Goal: Task Accomplishment & Management: Manage account settings

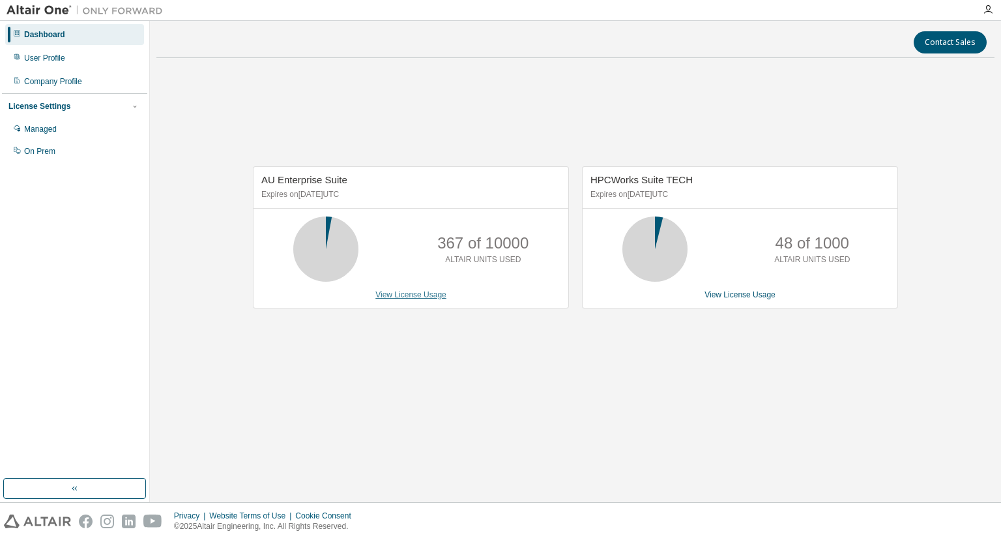
click at [412, 295] on link "View License Usage" at bounding box center [411, 294] width 71 height 9
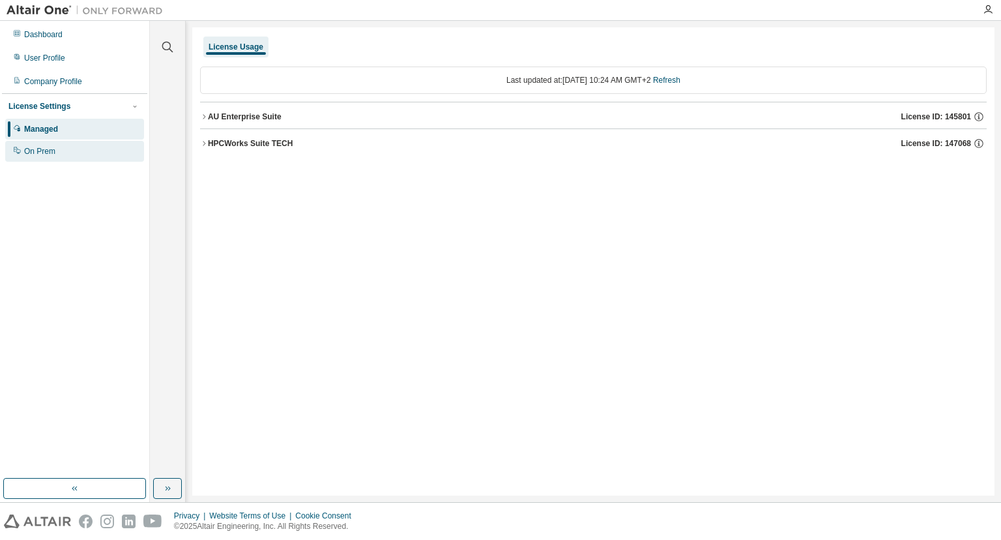
click at [54, 151] on div "On Prem" at bounding box center [39, 151] width 31 height 10
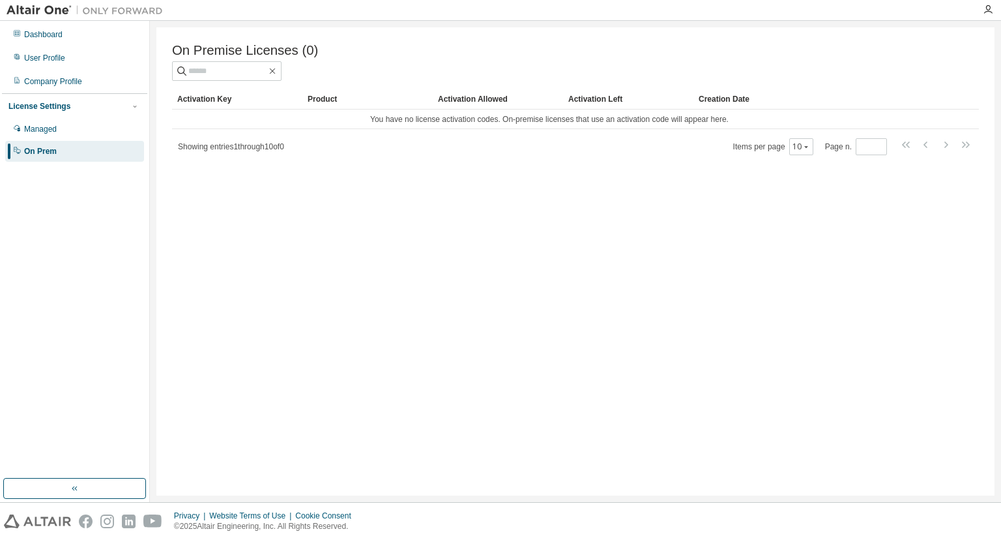
click at [268, 309] on div "On Premise Licenses (0) Clear Load Save Save As Field Operator Value Select fil…" at bounding box center [575, 261] width 838 height 468
click at [51, 129] on div "Managed" at bounding box center [40, 129] width 33 height 10
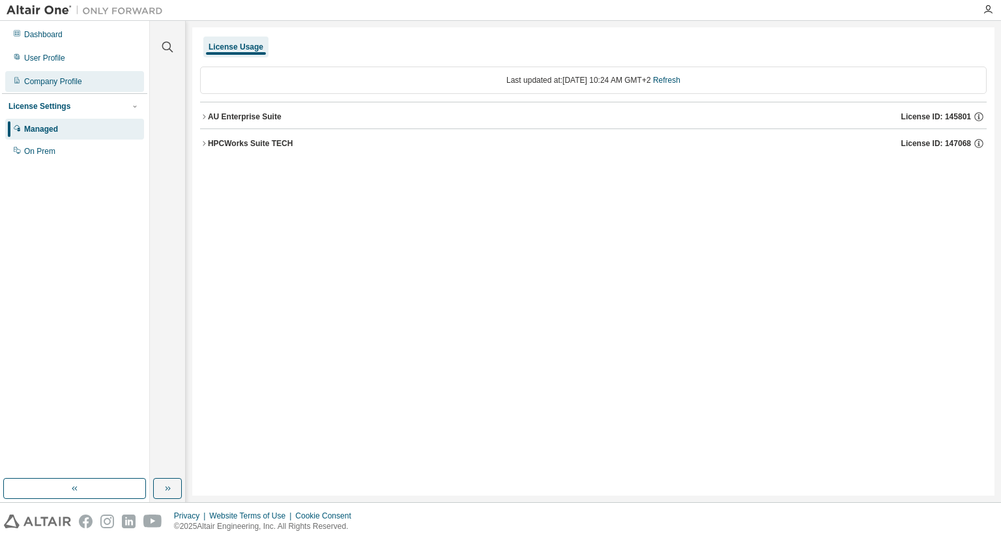
click at [39, 77] on div "Company Profile" at bounding box center [53, 81] width 58 height 10
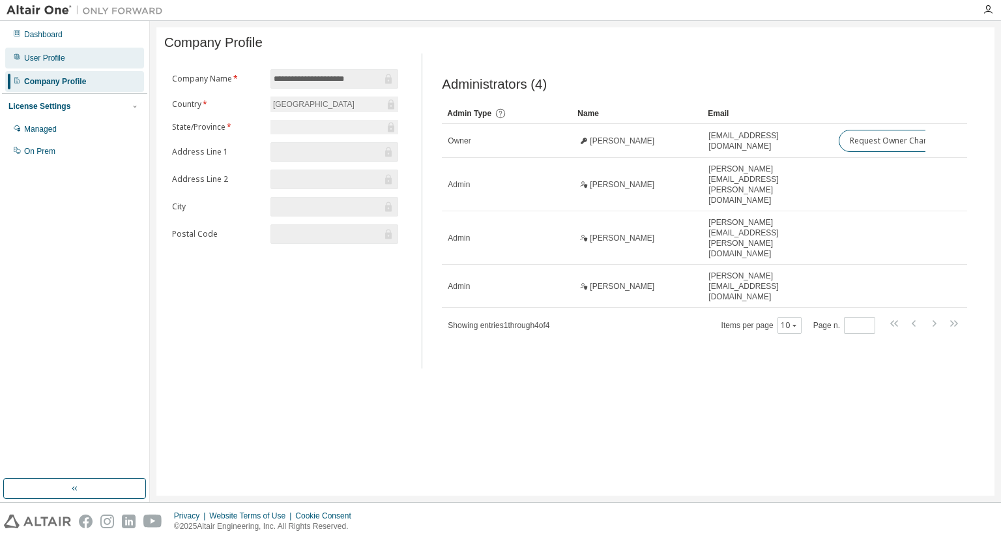
click at [53, 62] on div "User Profile" at bounding box center [44, 58] width 41 height 10
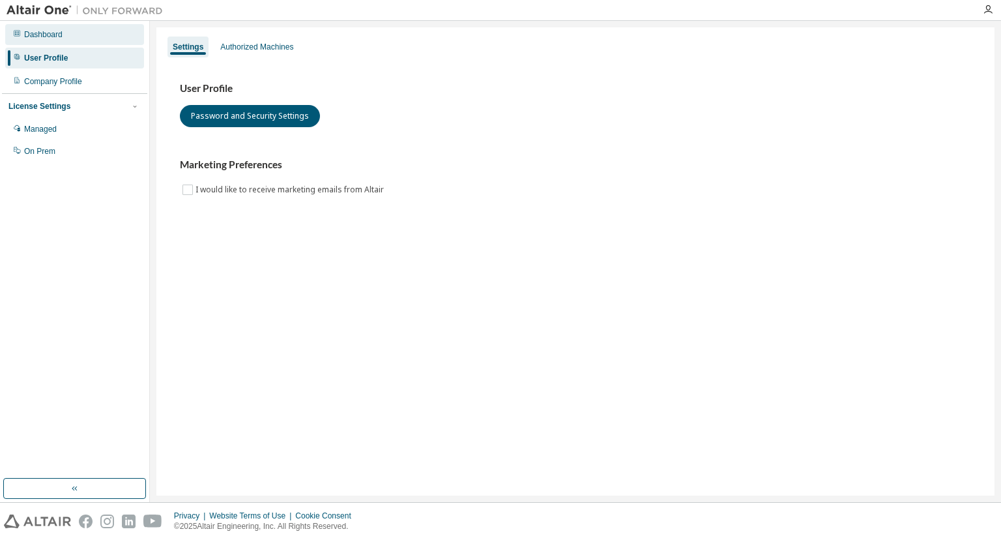
click at [38, 27] on div "Dashboard" at bounding box center [74, 34] width 139 height 21
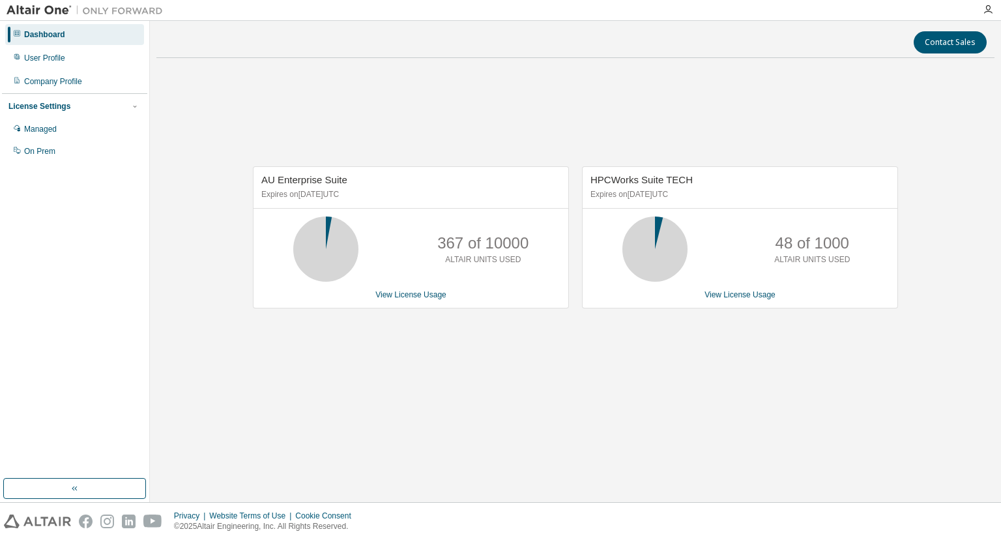
click at [96, 258] on div "Dashboard User Profile Company Profile License Settings Managed On Prem" at bounding box center [74, 250] width 145 height 454
click at [39, 127] on div "Managed" at bounding box center [40, 129] width 33 height 10
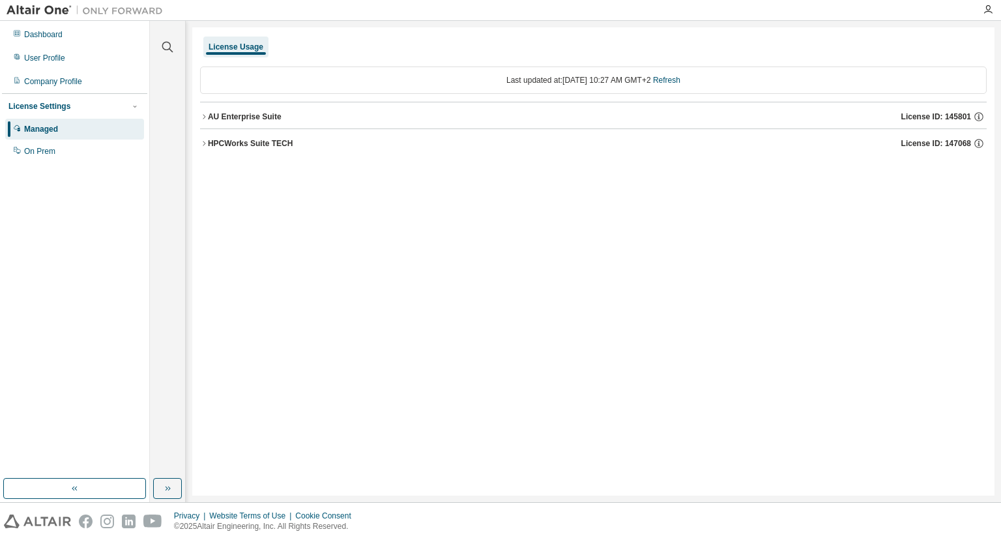
click at [205, 116] on icon "button" at bounding box center [204, 116] width 3 height 5
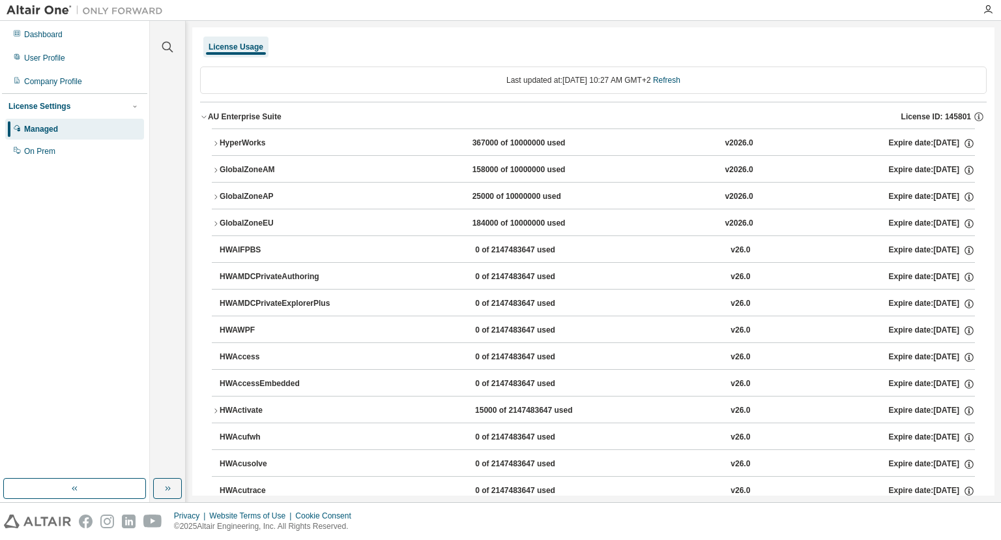
click at [203, 115] on icon "button" at bounding box center [204, 117] width 8 height 8
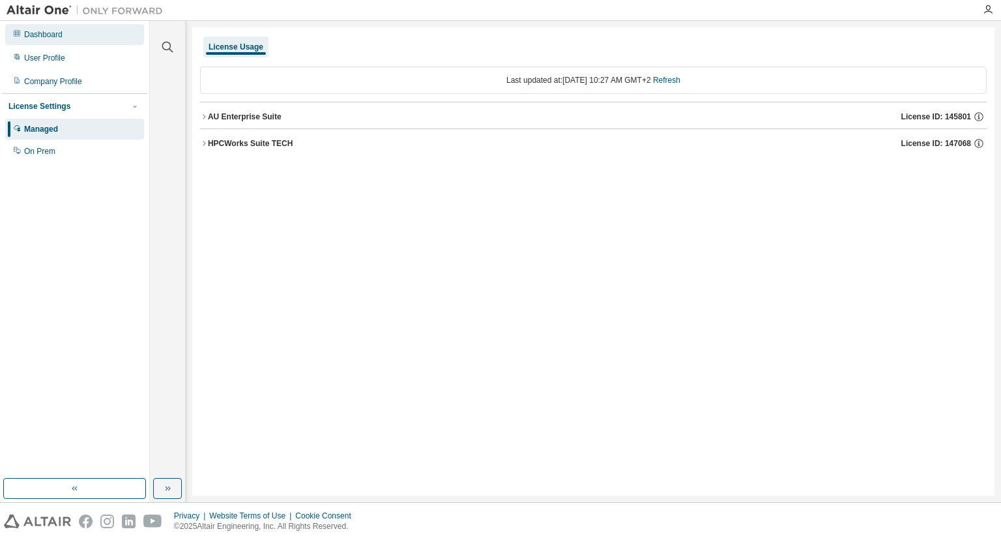
click at [42, 37] on div "Dashboard" at bounding box center [43, 34] width 38 height 10
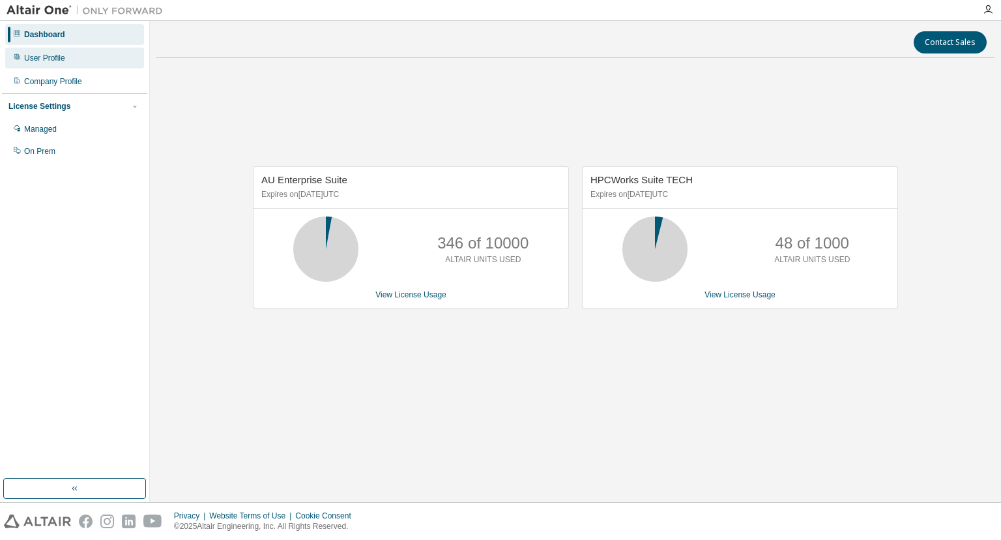
click at [50, 58] on div "User Profile" at bounding box center [44, 58] width 41 height 10
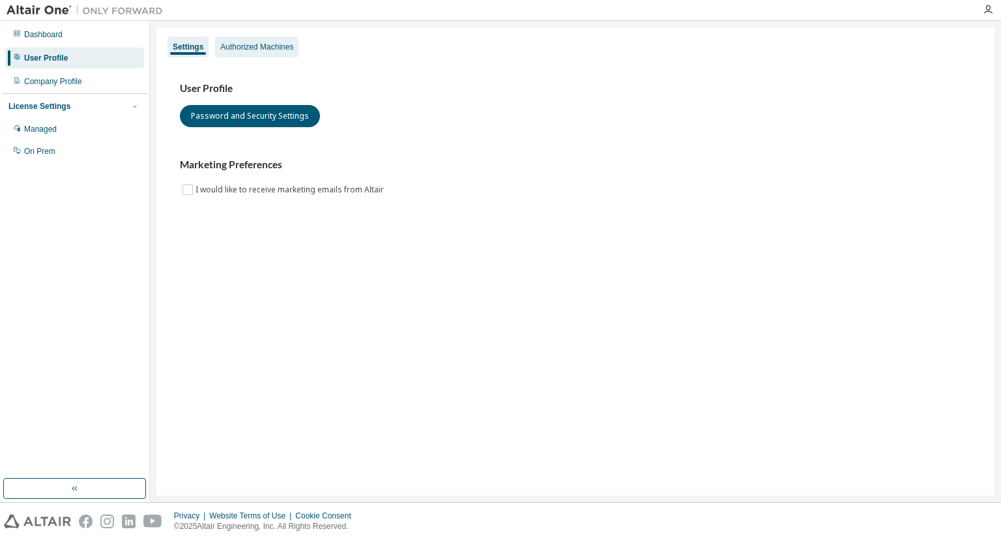
click at [244, 45] on div "Authorized Machines" at bounding box center [256, 47] width 73 height 10
click at [254, 51] on div "Authorized Machines" at bounding box center [256, 47] width 73 height 10
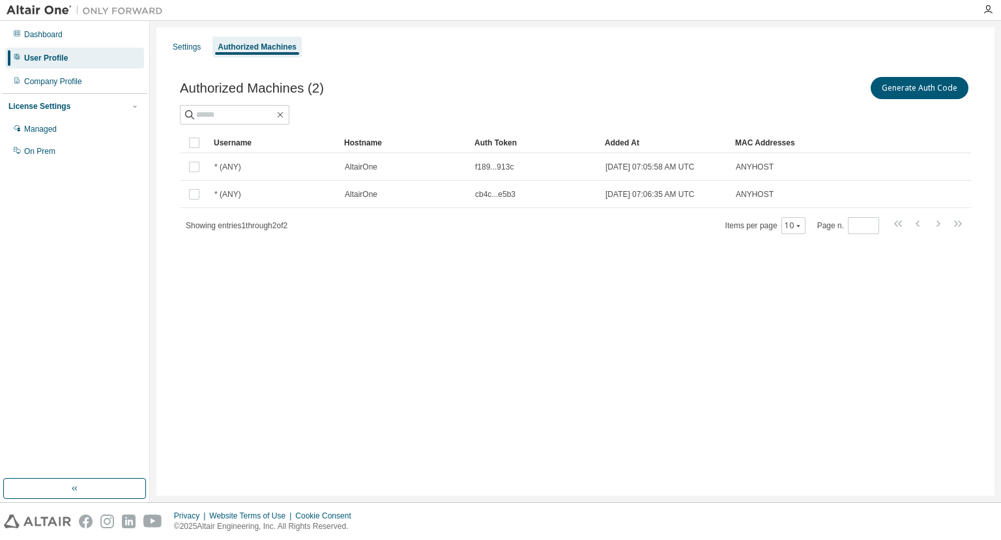
click at [419, 282] on div "Settings Authorized Machines Authorized Machines (2) Generate Auth Code Clear L…" at bounding box center [575, 261] width 838 height 468
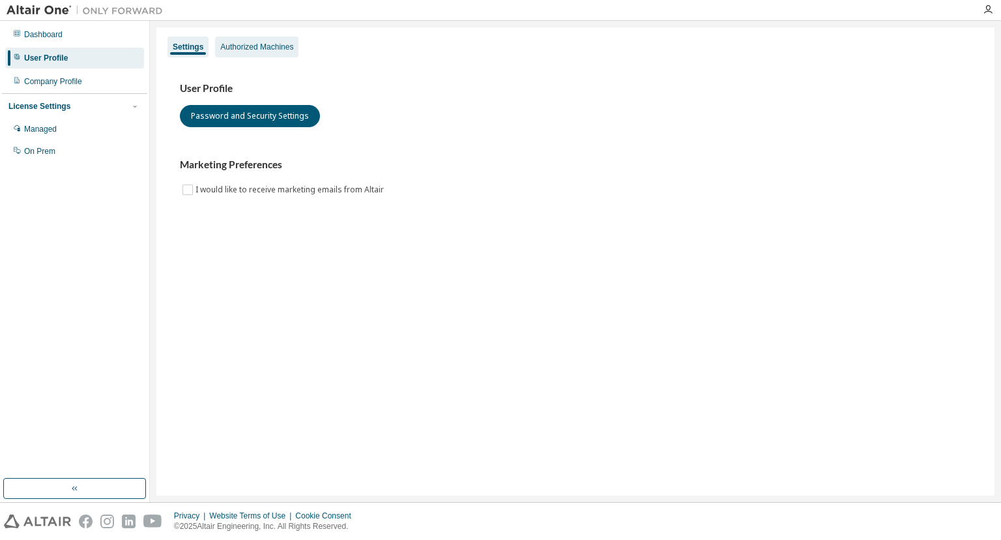
click at [248, 48] on div "Authorized Machines" at bounding box center [256, 47] width 73 height 10
click at [258, 47] on div "Authorized Machines" at bounding box center [256, 47] width 73 height 10
click at [249, 50] on div "Authorized Machines" at bounding box center [256, 47] width 73 height 10
click at [259, 50] on div "Authorized Machines" at bounding box center [256, 47] width 73 height 10
click at [252, 46] on div "Authorized Machines" at bounding box center [256, 47] width 73 height 10
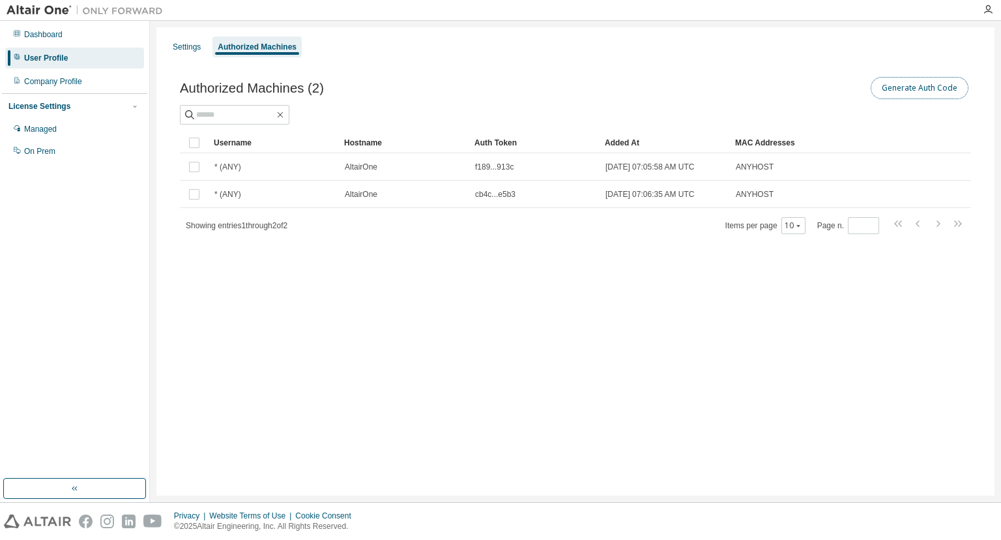
click at [914, 89] on button "Generate Auth Code" at bounding box center [920, 88] width 98 height 22
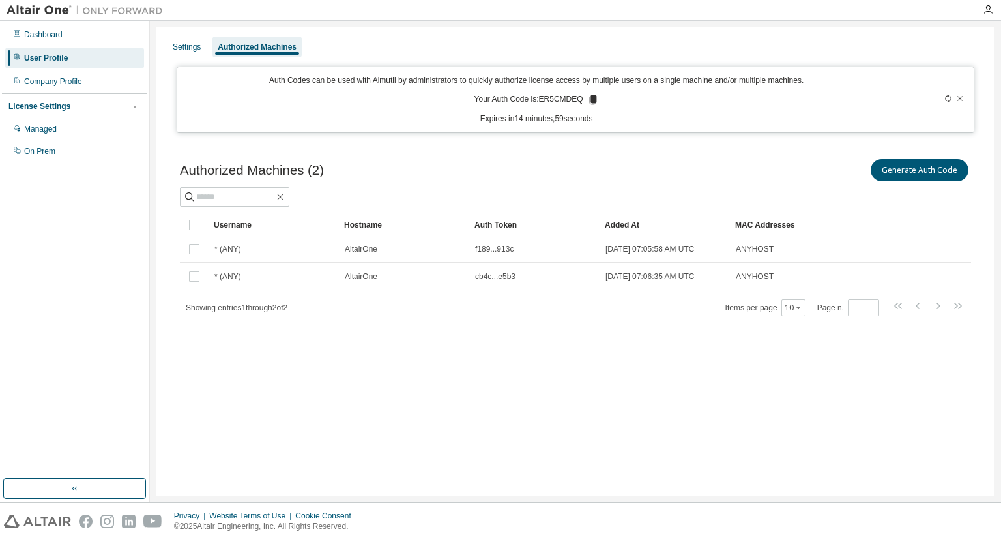
click at [345, 95] on div "Auth Codes can be used with Almutil by administrators to quickly authorize lice…" at bounding box center [536, 100] width 703 height 50
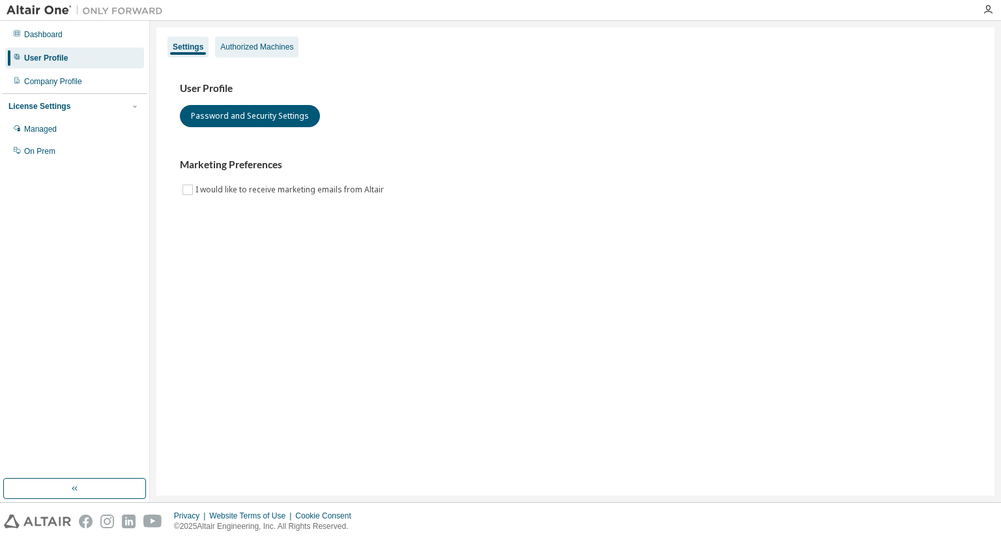
click at [262, 46] on div "Authorized Machines" at bounding box center [256, 47] width 73 height 10
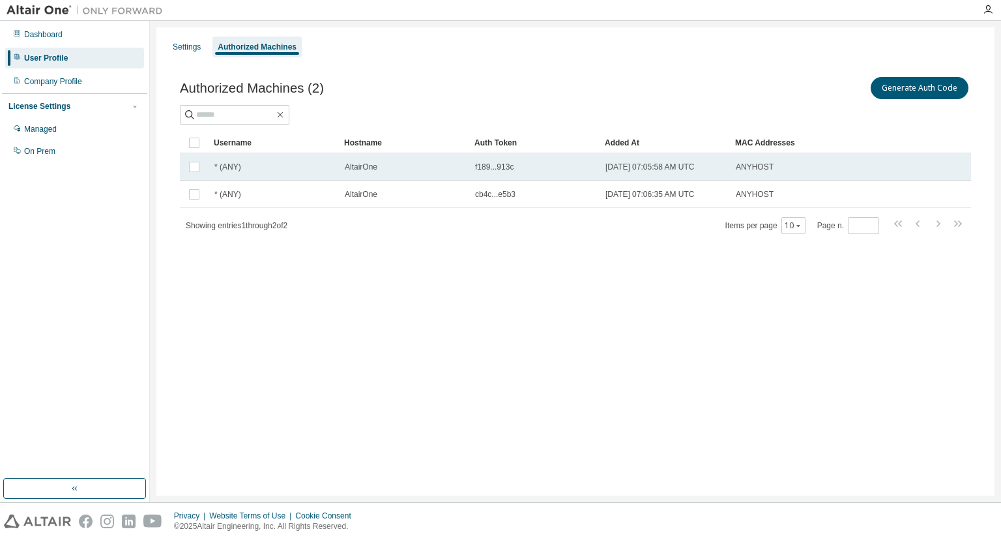
click at [507, 170] on span "f189...913c" at bounding box center [494, 167] width 38 height 10
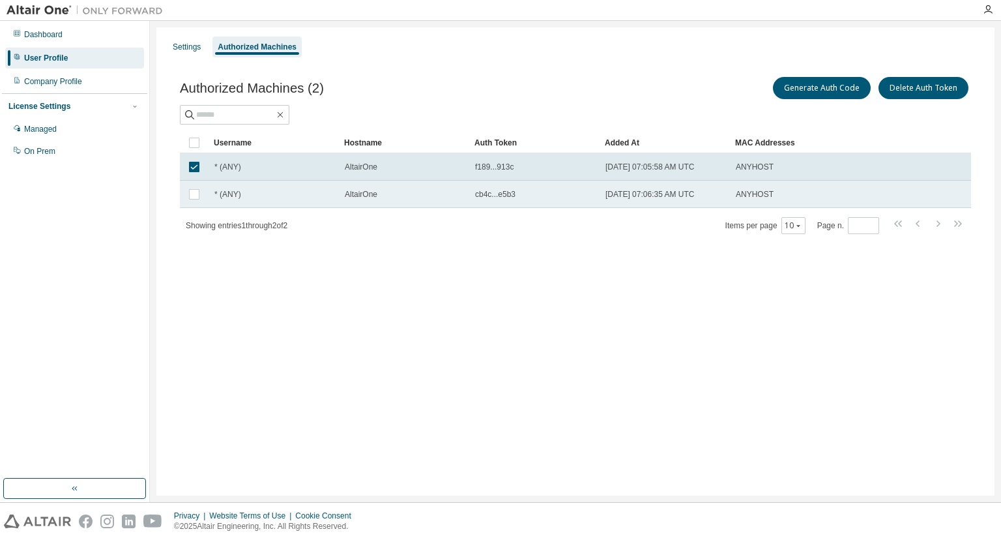
click at [508, 192] on span "cb4c...e5b3" at bounding box center [495, 194] width 40 height 10
click at [496, 353] on div "Settings Authorized Machines Authorized Machines (2) Generate Auth Code Delete …" at bounding box center [575, 261] width 838 height 468
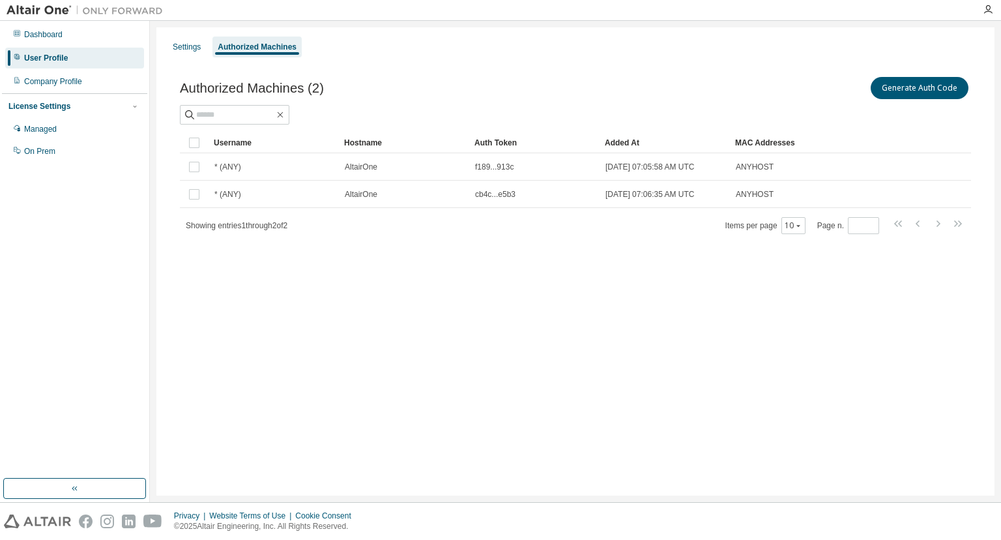
click at [346, 313] on div "Settings Authorized Machines Authorized Machines (2) Generate Auth Code Clear L…" at bounding box center [575, 261] width 838 height 468
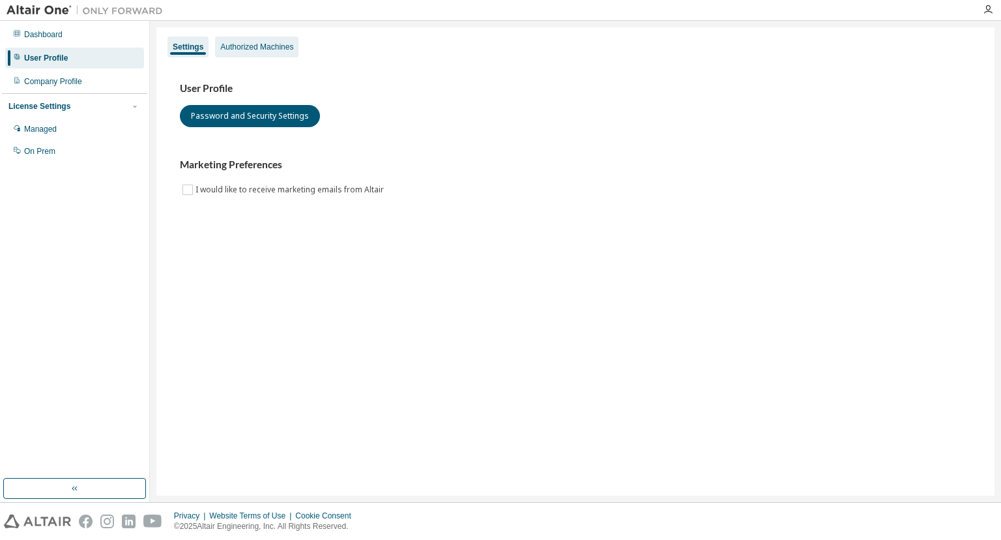
click at [255, 50] on div "Authorized Machines" at bounding box center [256, 47] width 73 height 10
click at [261, 47] on div "Authorized Machines" at bounding box center [256, 47] width 73 height 10
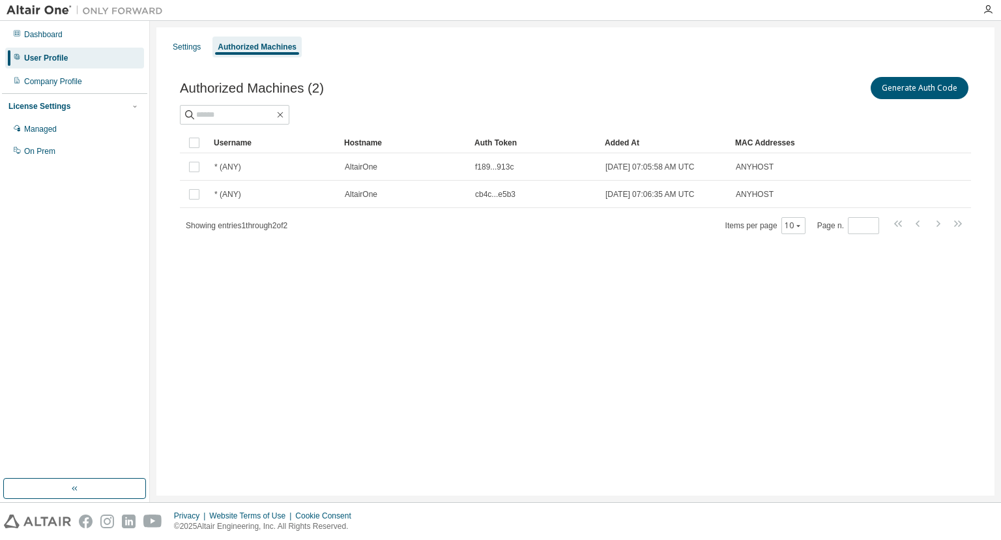
click at [619, 94] on div "Generate Auth Code" at bounding box center [774, 87] width 396 height 27
click at [52, 33] on div "Dashboard" at bounding box center [43, 34] width 38 height 10
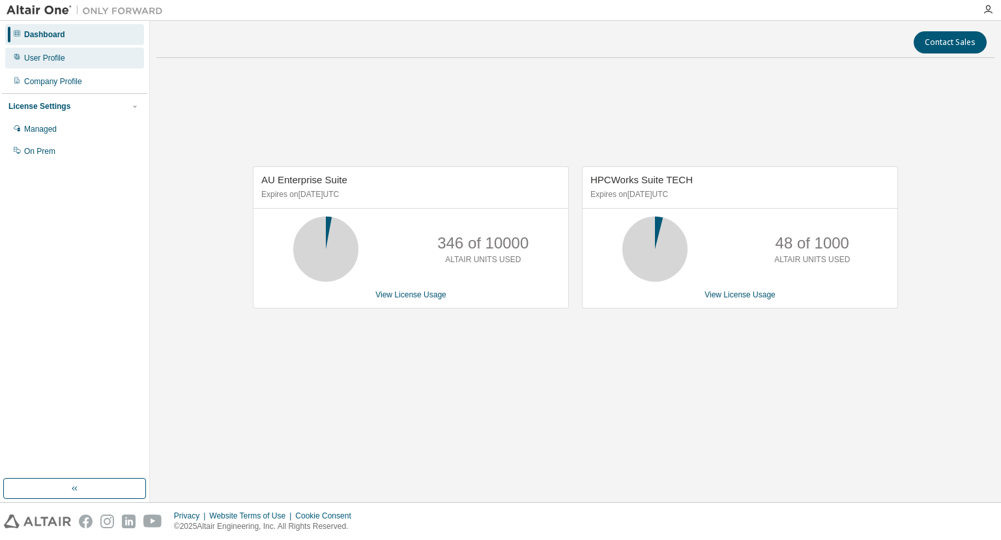
click at [50, 53] on div "User Profile" at bounding box center [44, 58] width 41 height 10
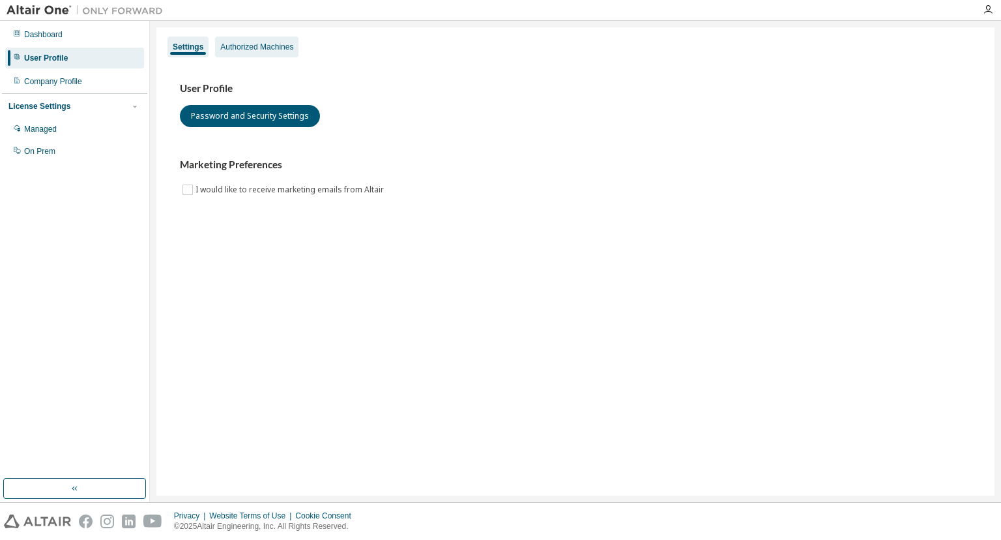
click at [255, 48] on div "Authorized Machines" at bounding box center [256, 47] width 73 height 10
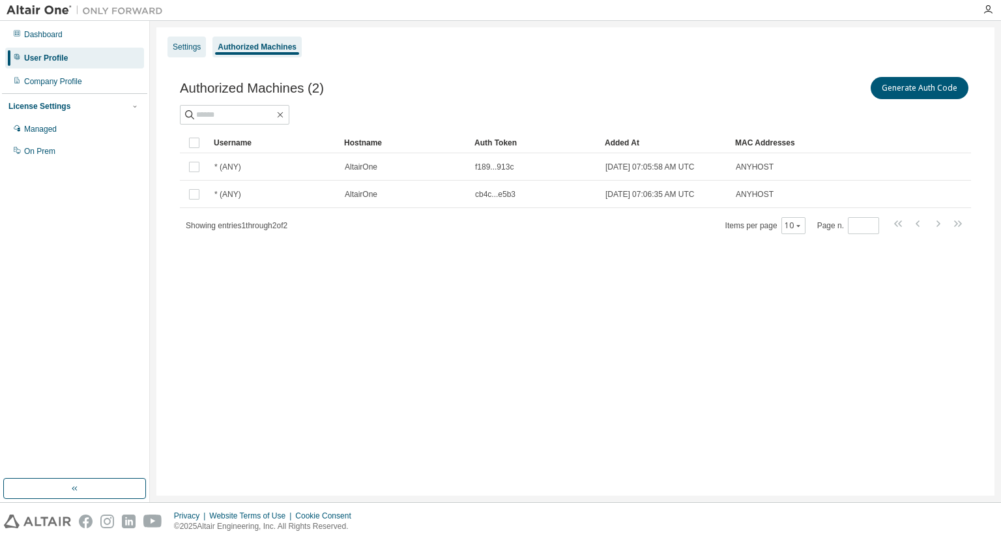
click at [185, 46] on div "Settings" at bounding box center [187, 47] width 28 height 10
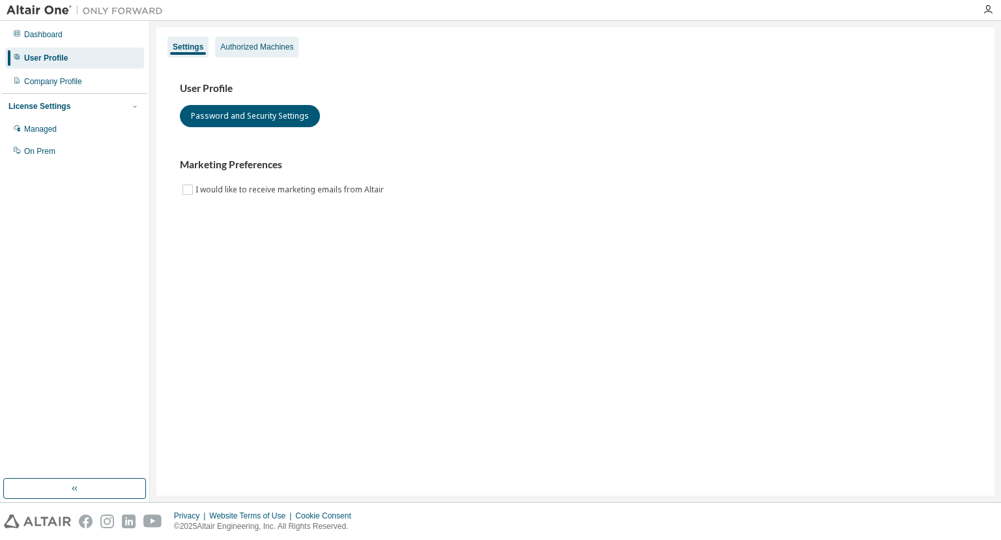
click at [250, 47] on div "Authorized Machines" at bounding box center [256, 47] width 73 height 10
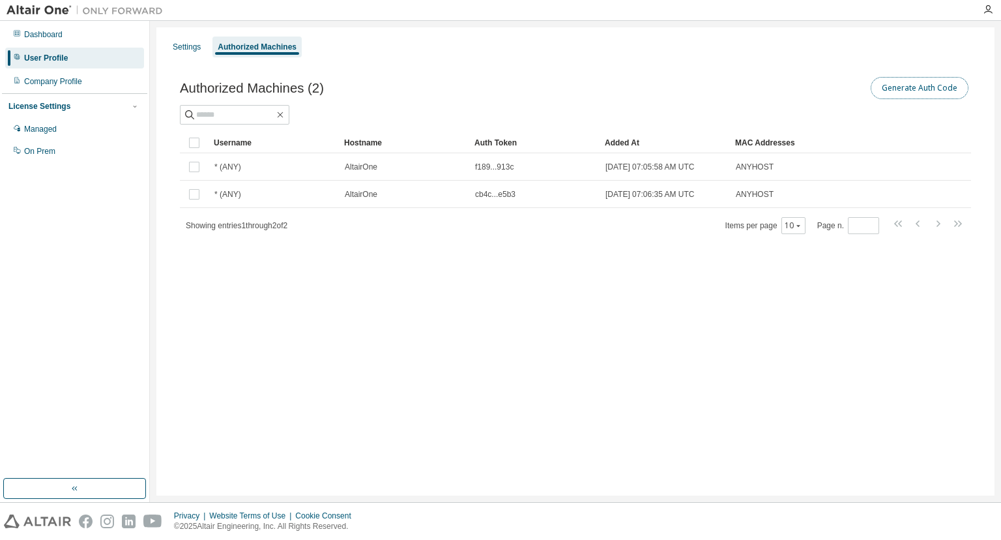
click at [908, 86] on button "Generate Auth Code" at bounding box center [920, 88] width 98 height 22
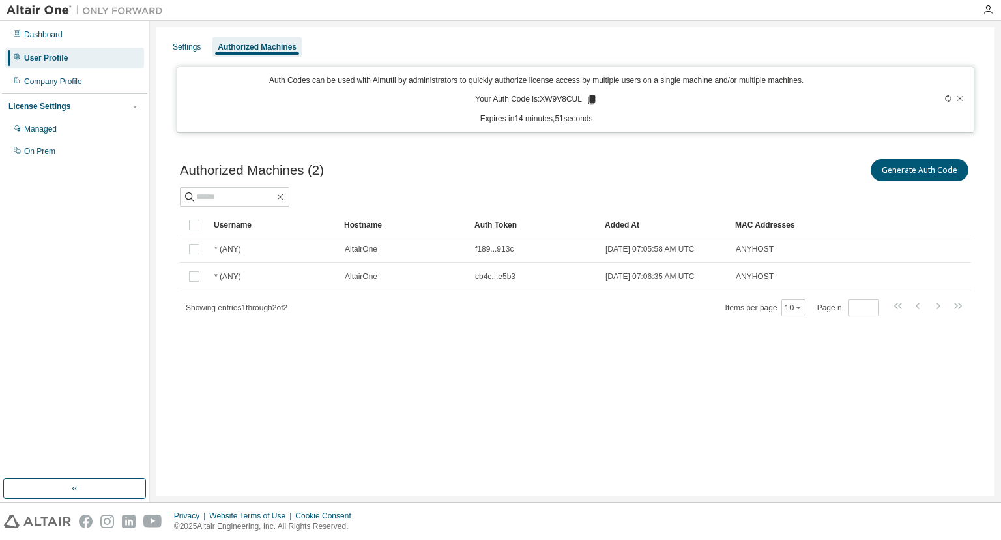
drag, startPoint x: 544, startPoint y: 99, endPoint x: 586, endPoint y: 106, distance: 42.2
click at [586, 106] on div "Auth Codes can be used with Almutil by administrators to quickly authorize lice…" at bounding box center [536, 100] width 703 height 50
click at [48, 126] on div "Managed" at bounding box center [40, 129] width 33 height 10
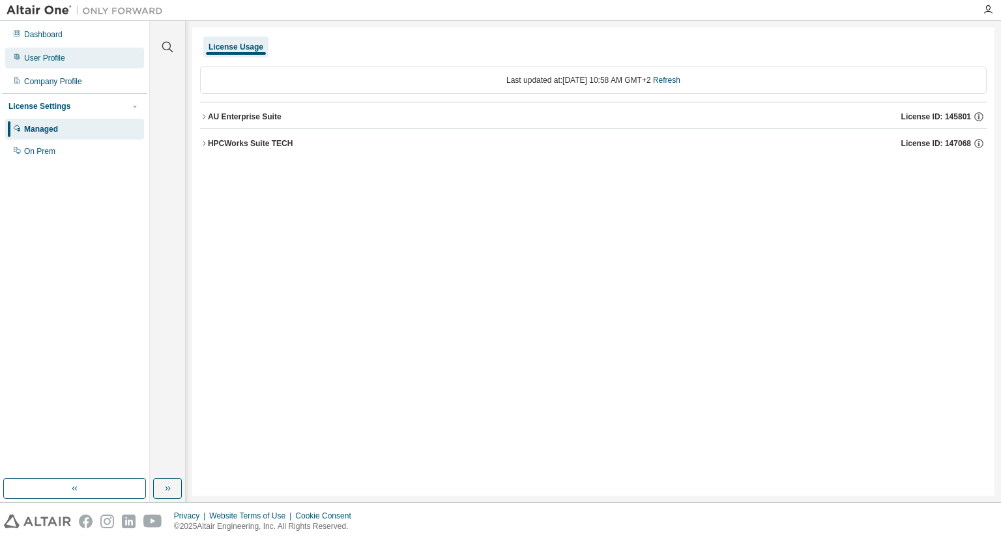
click at [44, 56] on div "User Profile" at bounding box center [44, 58] width 41 height 10
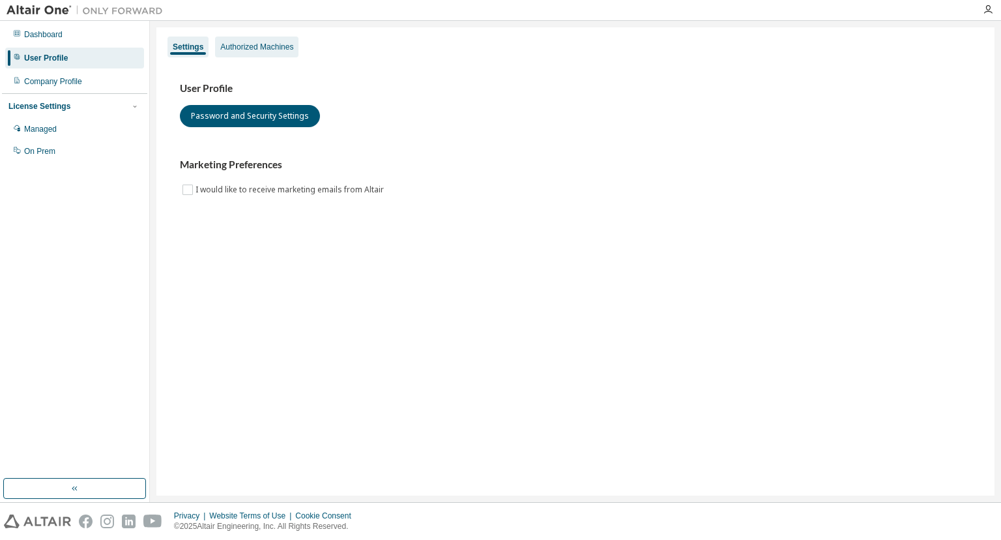
click at [265, 46] on div "Authorized Machines" at bounding box center [256, 47] width 73 height 10
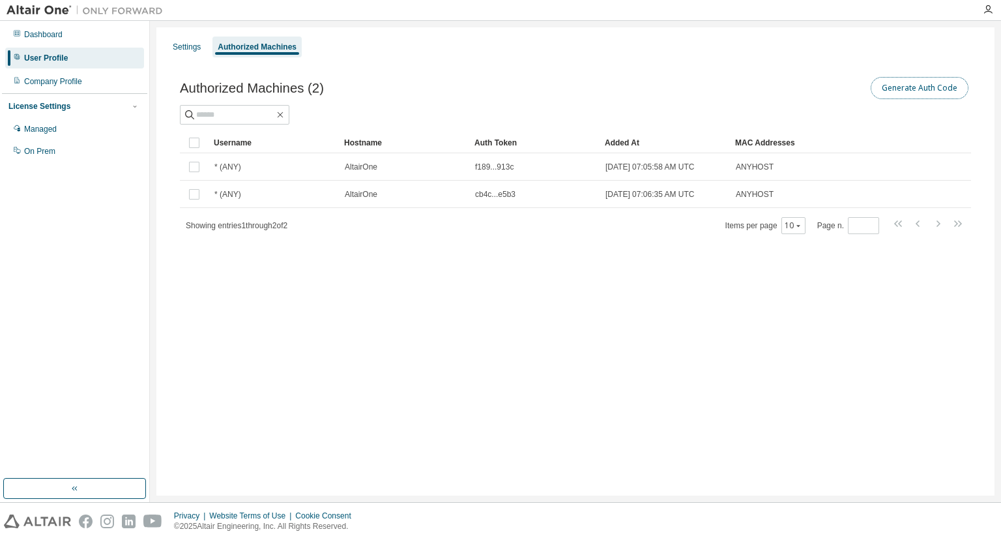
click at [917, 90] on button "Generate Auth Code" at bounding box center [920, 88] width 98 height 22
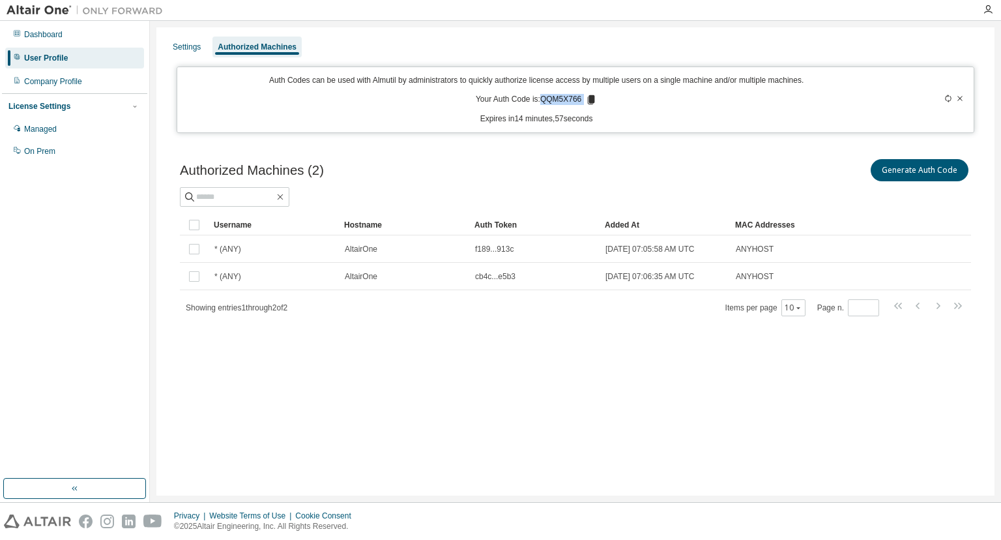
drag, startPoint x: 544, startPoint y: 100, endPoint x: 586, endPoint y: 102, distance: 42.4
click at [586, 102] on p "Your Auth Code is: QQM5X766" at bounding box center [536, 100] width 121 height 12
copy p "QQM5X766"
